Goal: Find specific page/section: Find specific page/section

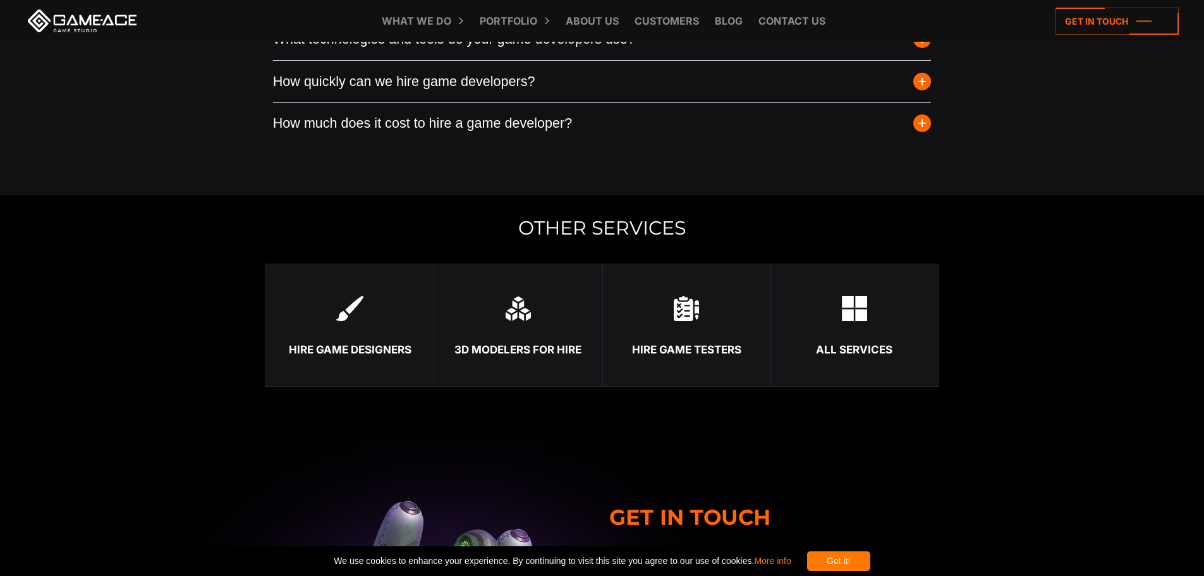
scroll to position [4363, 0]
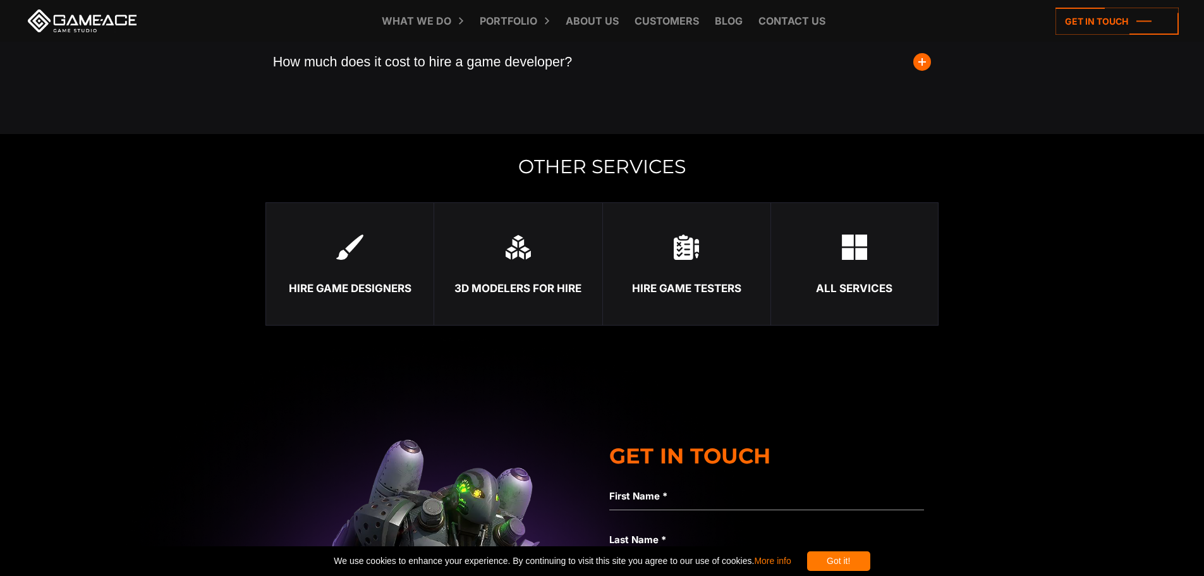
click at [546, 56] on button "How much does it cost to hire a game developer?" at bounding box center [602, 63] width 659 height 42
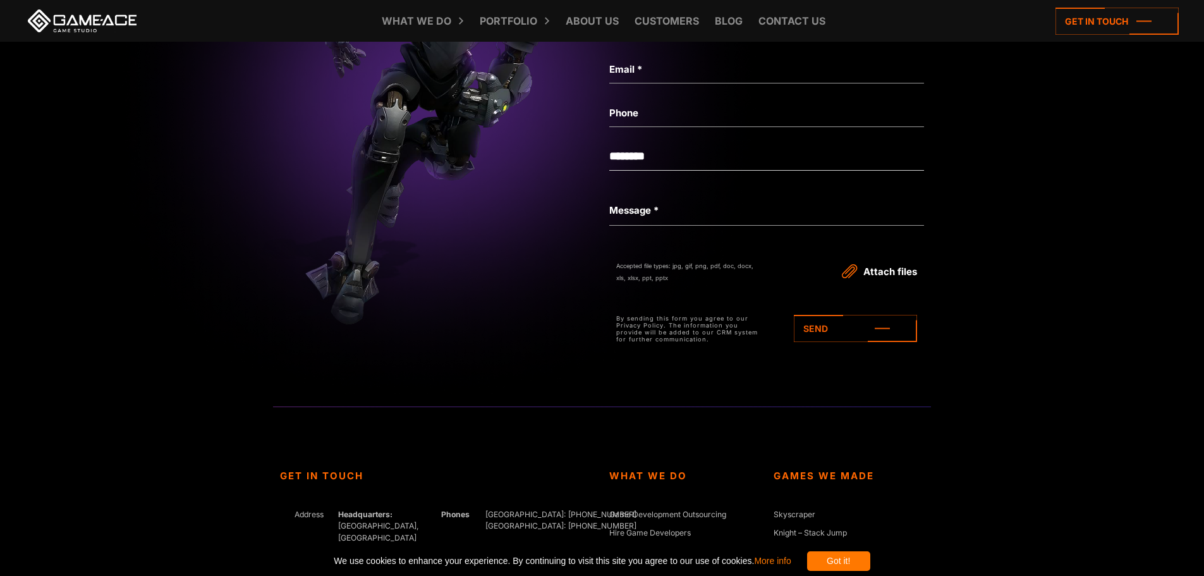
scroll to position [5374, 0]
click at [1125, 17] on icon at bounding box center [1117, 21] width 123 height 27
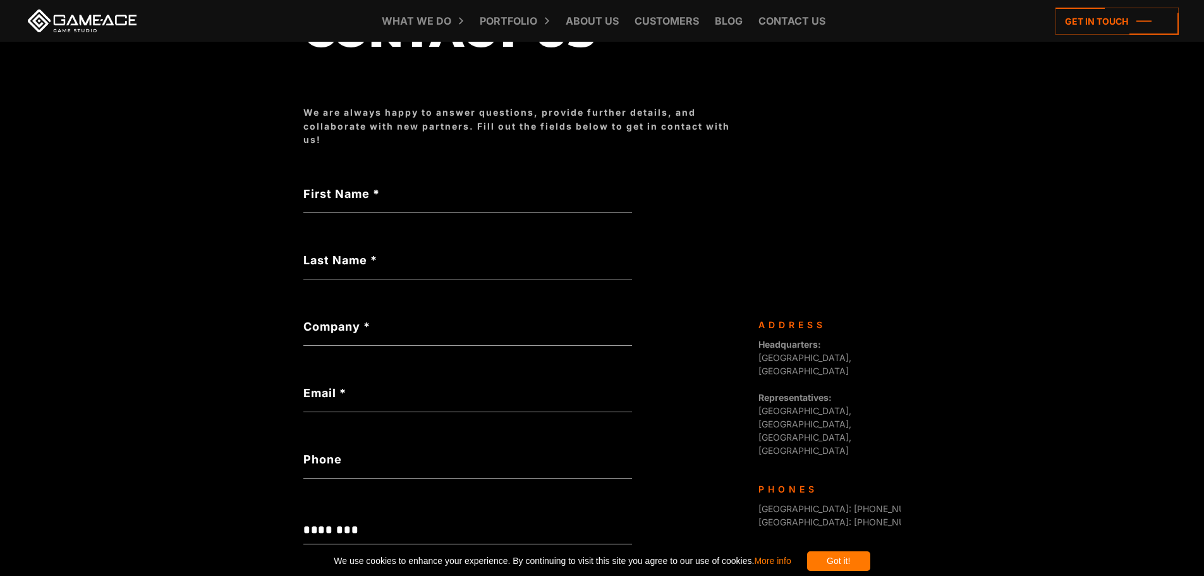
scroll to position [156, 0]
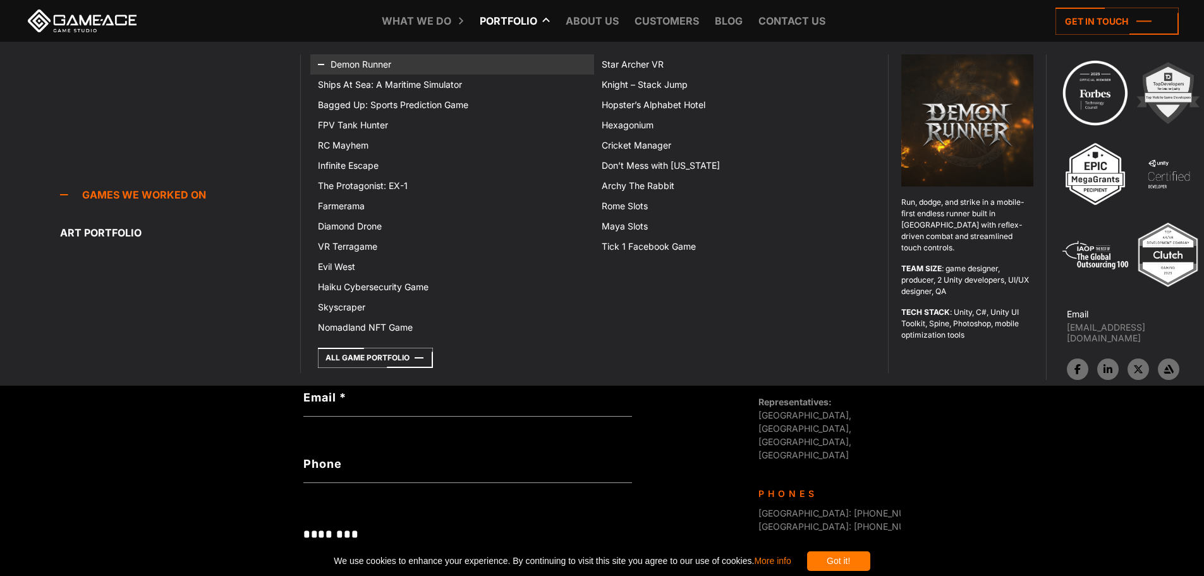
click at [365, 68] on link "Demon Runner" at bounding box center [452, 64] width 284 height 20
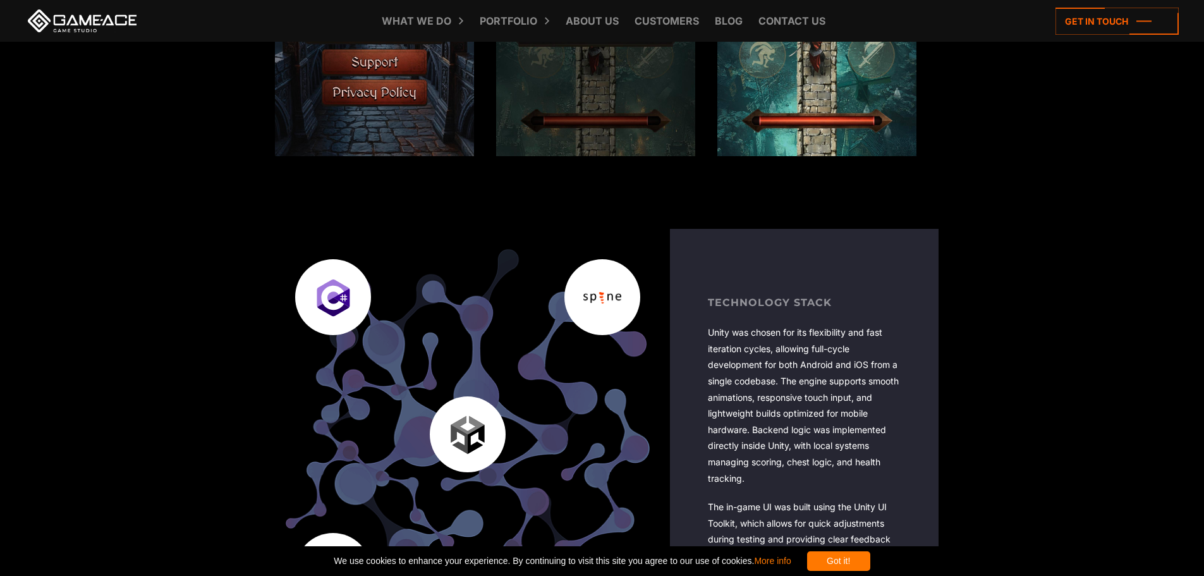
scroll to position [1770, 0]
